Goal: Find contact information: Find contact information

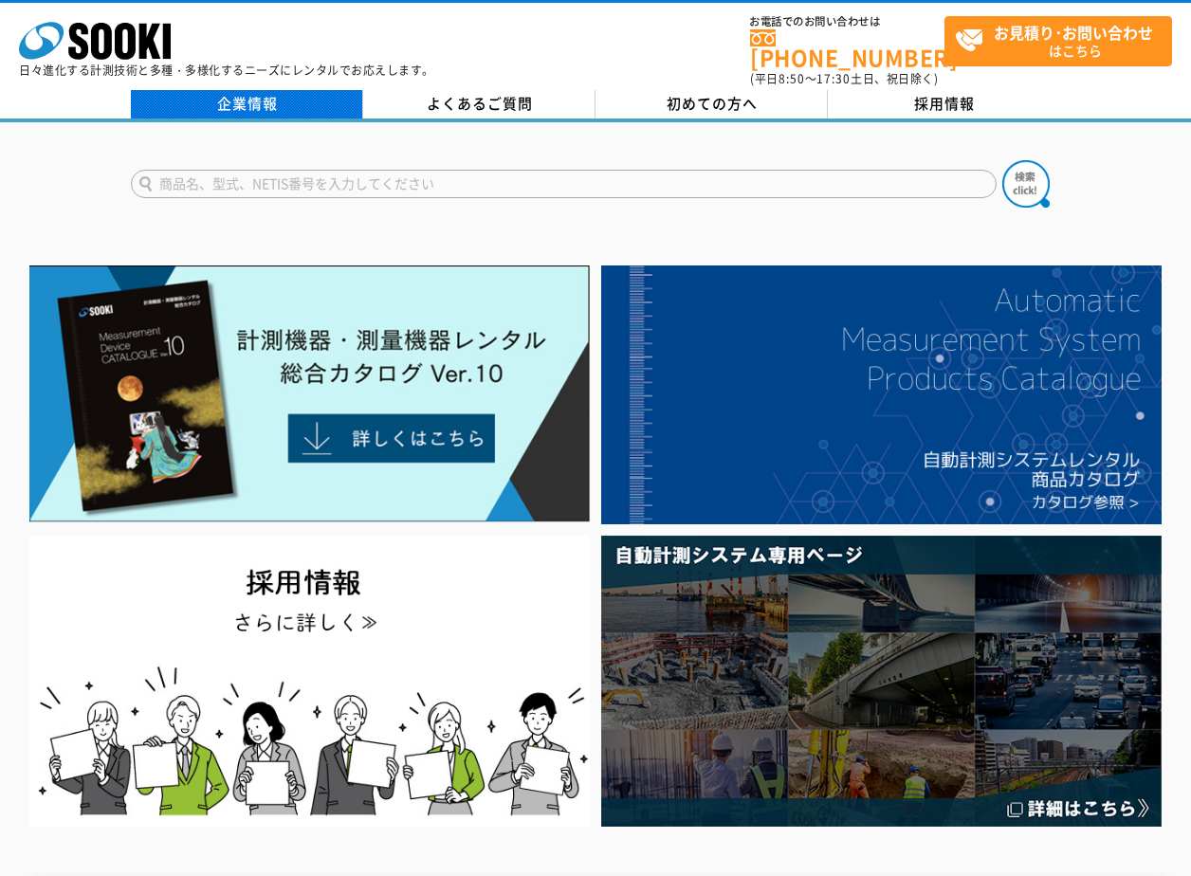
click at [286, 90] on link "企業情報" at bounding box center [247, 104] width 232 height 28
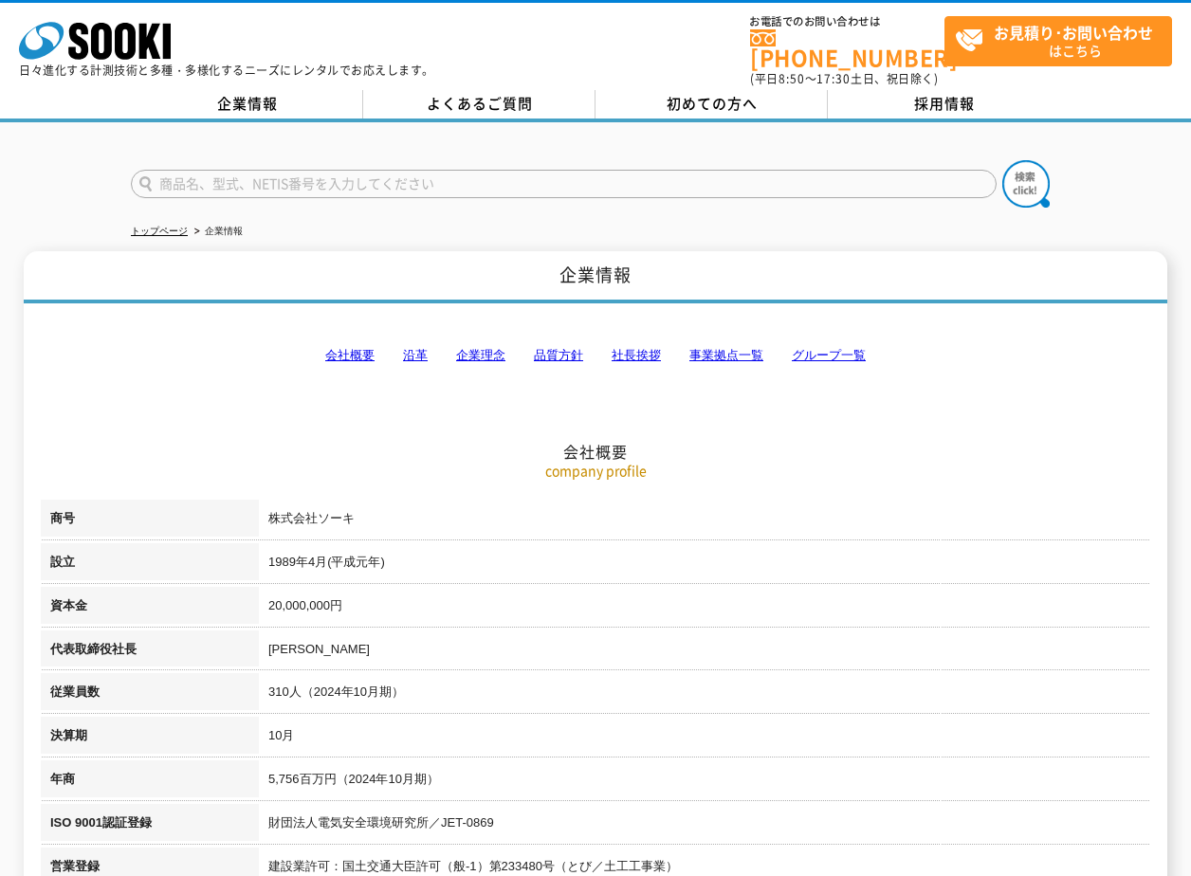
click at [724, 348] on link "事業拠点一覧" at bounding box center [727, 355] width 74 height 14
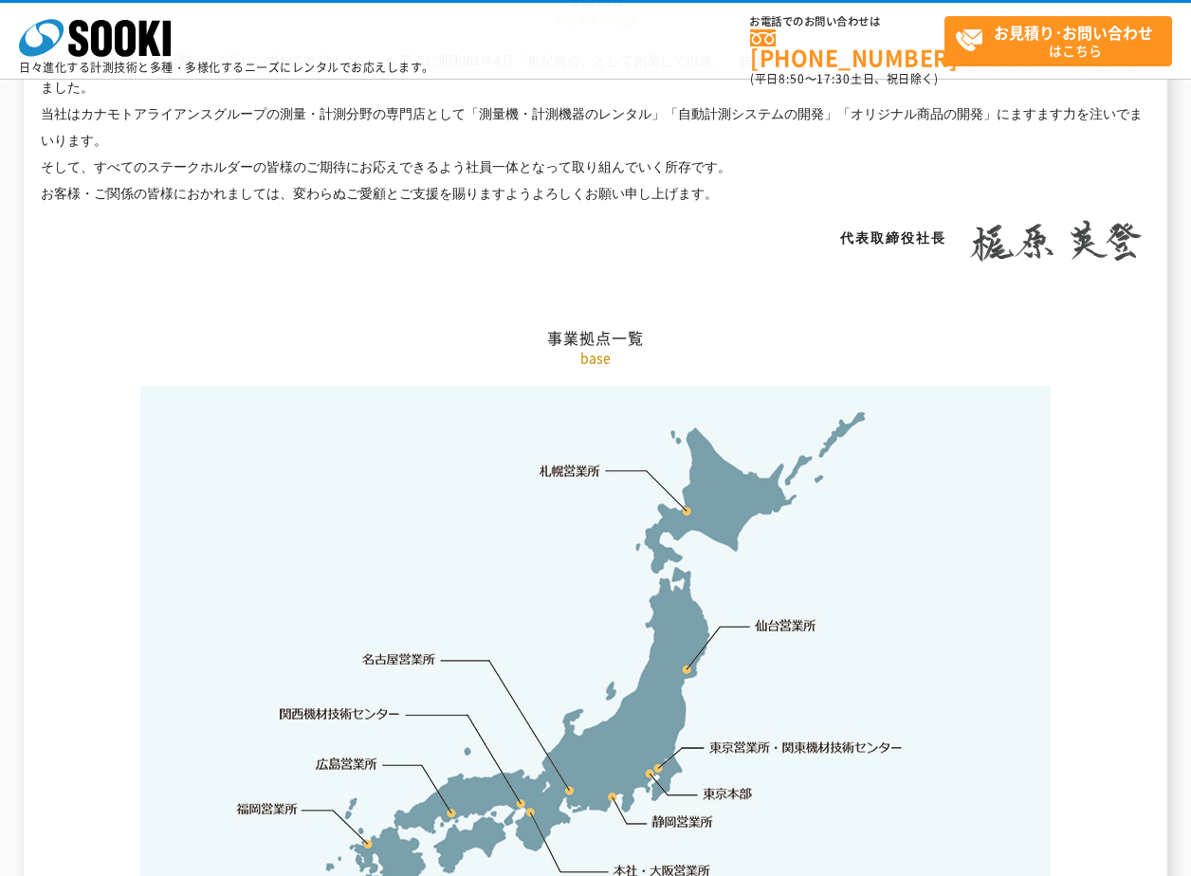
scroll to position [3809, 0]
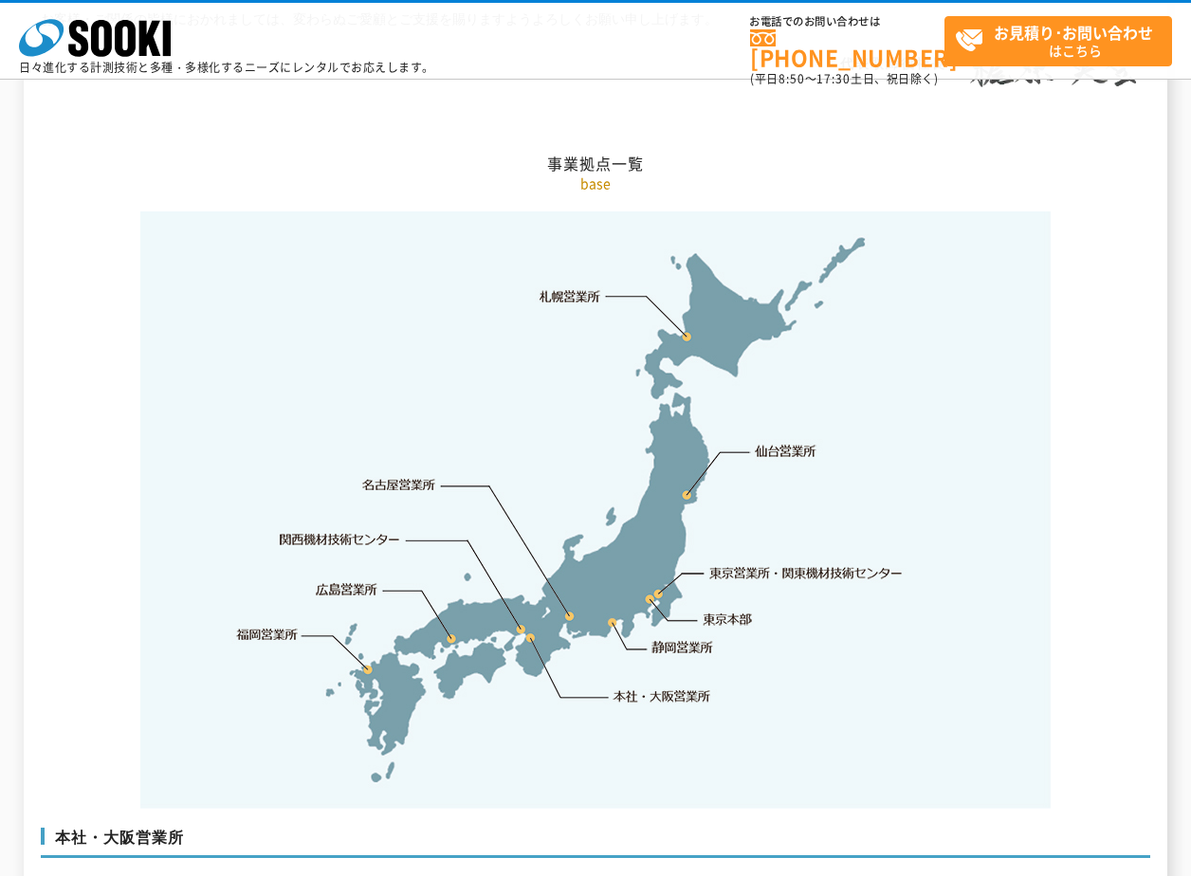
click at [752, 563] on link "東京営業所・関東機材技術センター" at bounding box center [807, 572] width 194 height 19
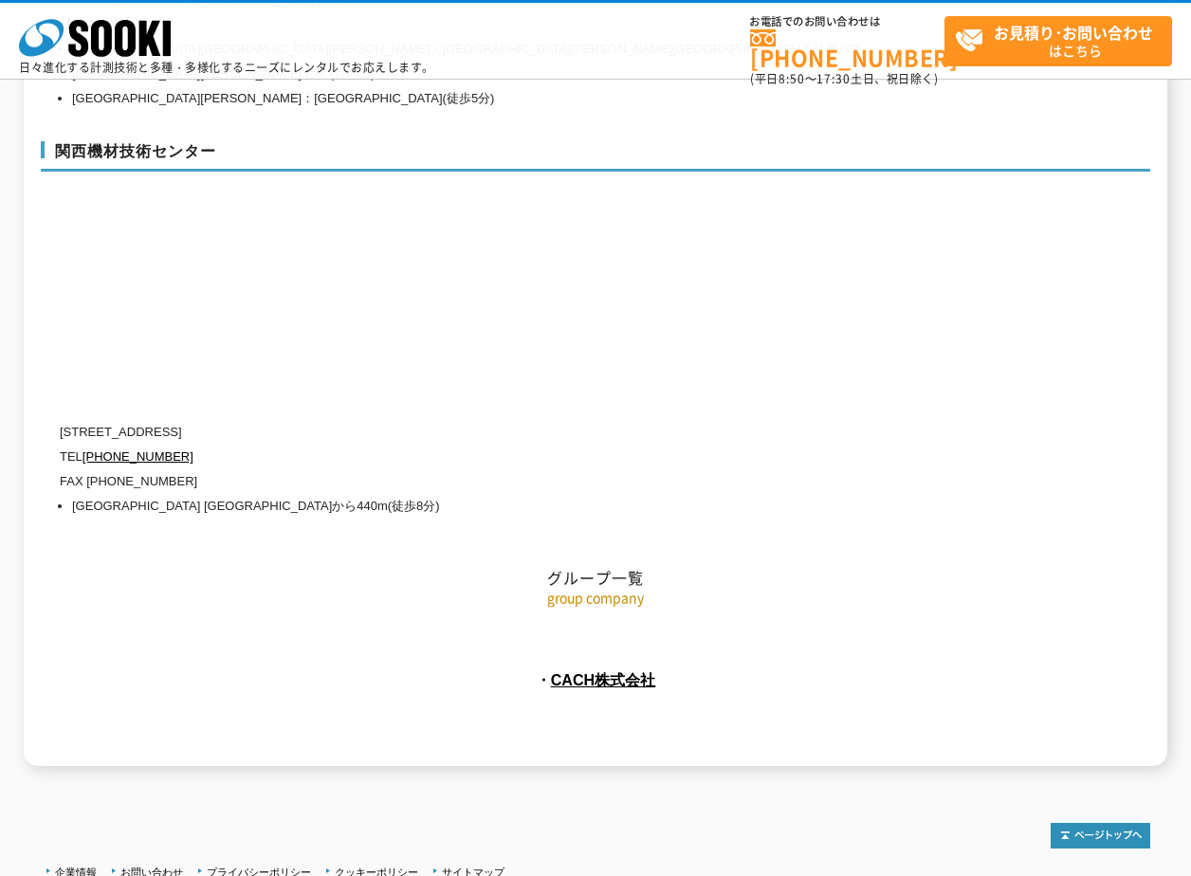
scroll to position [8037, 0]
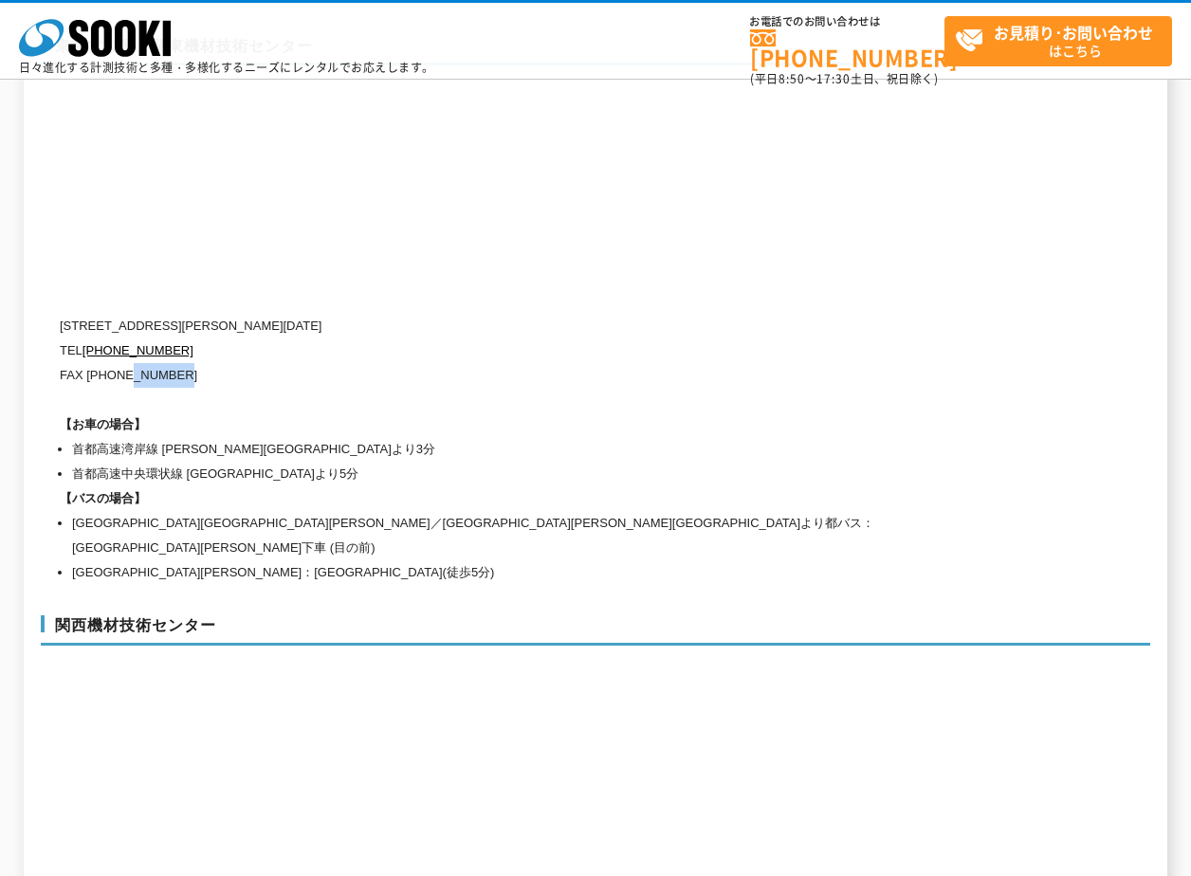
drag, startPoint x: 172, startPoint y: 339, endPoint x: 125, endPoint y: 341, distance: 46.5
click at [125, 363] on p "FAX (03)5117-3521" at bounding box center [515, 375] width 911 height 25
drag, startPoint x: 125, startPoint y: 341, endPoint x: 232, endPoint y: 363, distance: 109.6
click at [232, 363] on div "〒134-0086 東京都江戸川区臨海町2-3-18 TEL 0120-856-991 FAX (03)5117-3521 【お車の場合】 首都高速湾岸線 葛…" at bounding box center [515, 449] width 911 height 271
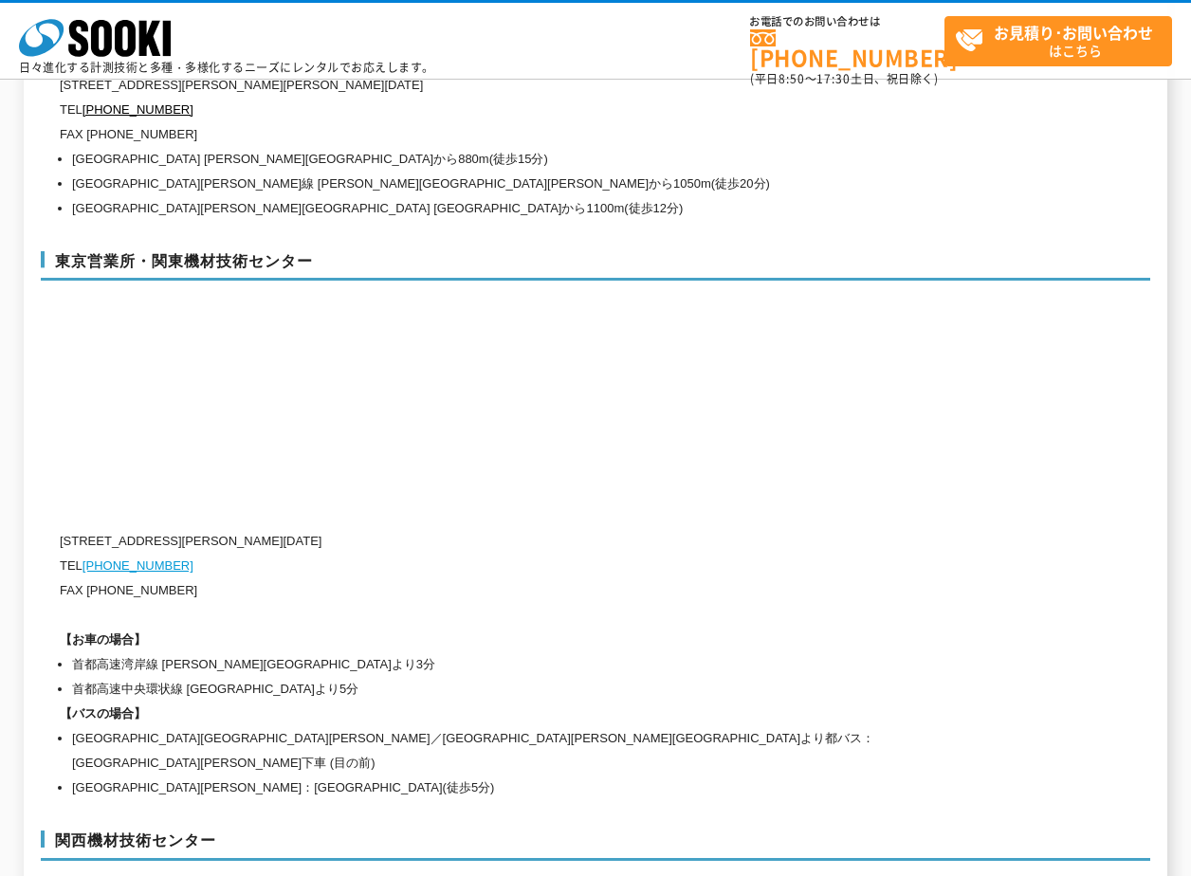
scroll to position [7864, 0]
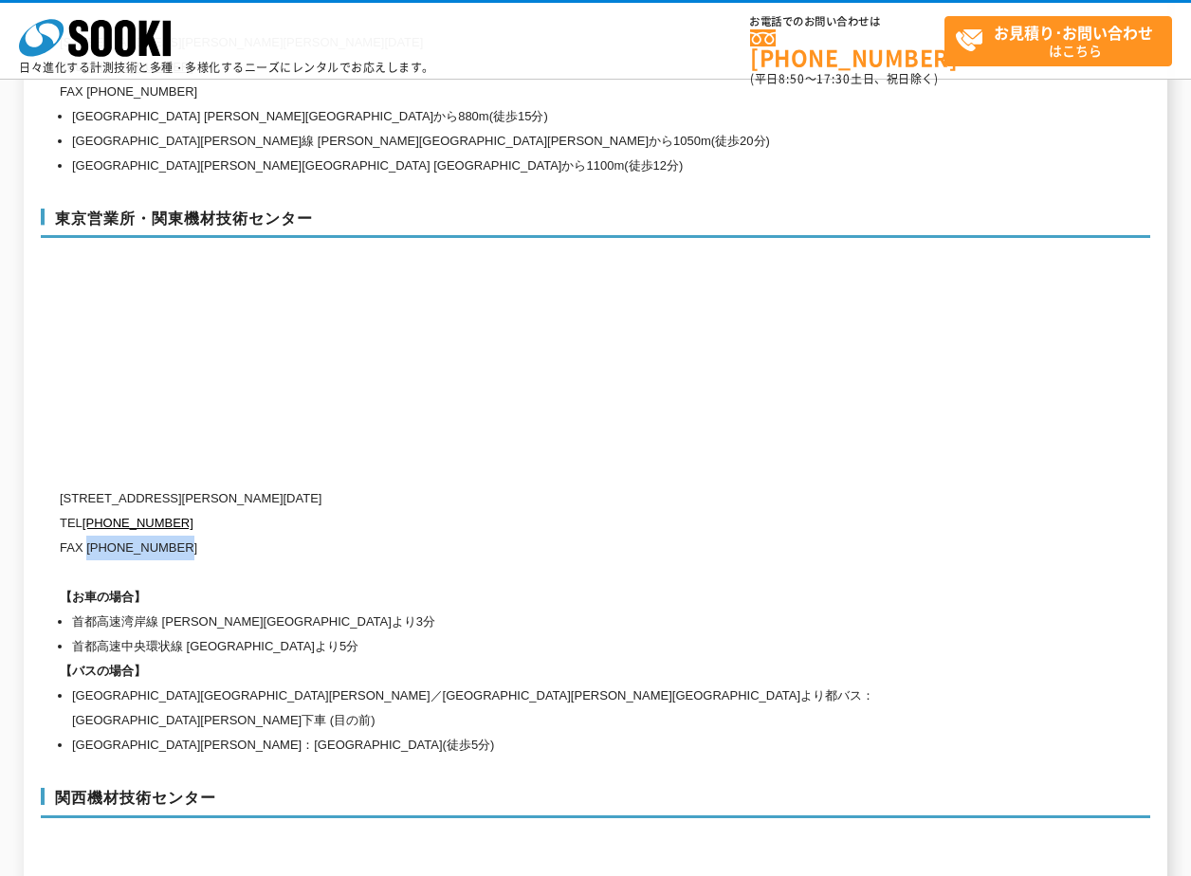
drag, startPoint x: 191, startPoint y: 518, endPoint x: 86, endPoint y: 512, distance: 104.5
click at [86, 536] on p "FAX (03)5117-3521" at bounding box center [515, 548] width 911 height 25
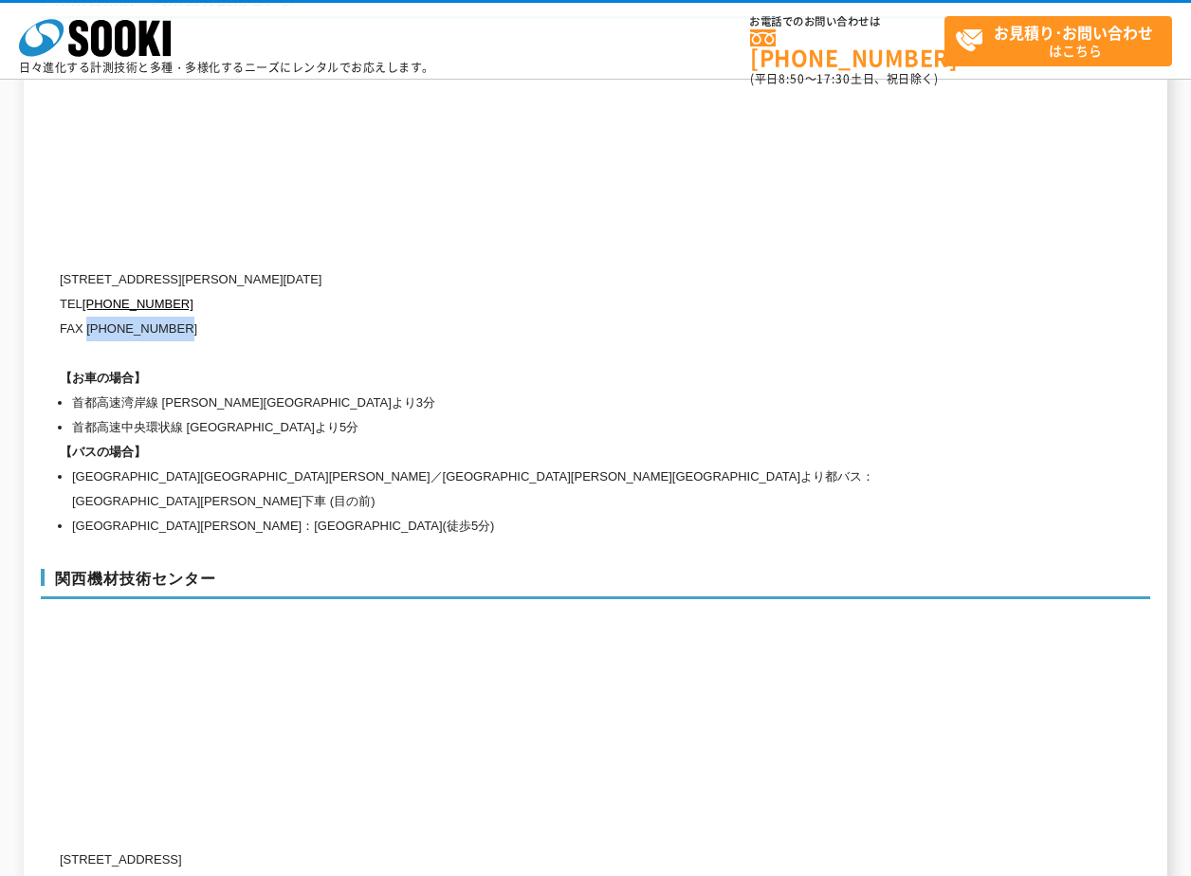
scroll to position [8054, 0]
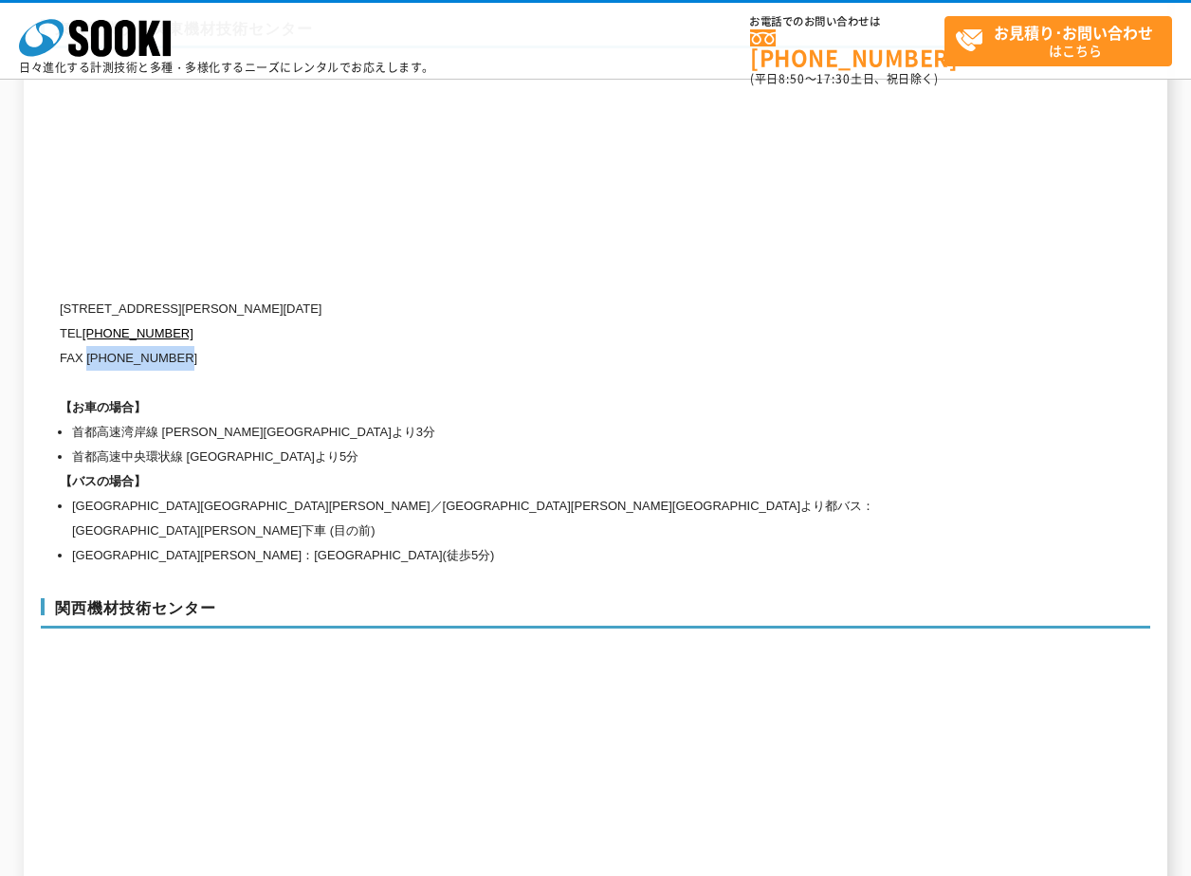
click at [193, 346] on p "FAX (03)5117-3521" at bounding box center [515, 358] width 911 height 25
drag, startPoint x: 188, startPoint y: 322, endPoint x: 116, endPoint y: 323, distance: 72.1
click at [116, 346] on p "FAX (03)5117-3521" at bounding box center [515, 358] width 911 height 25
